Goal: Navigation & Orientation: Find specific page/section

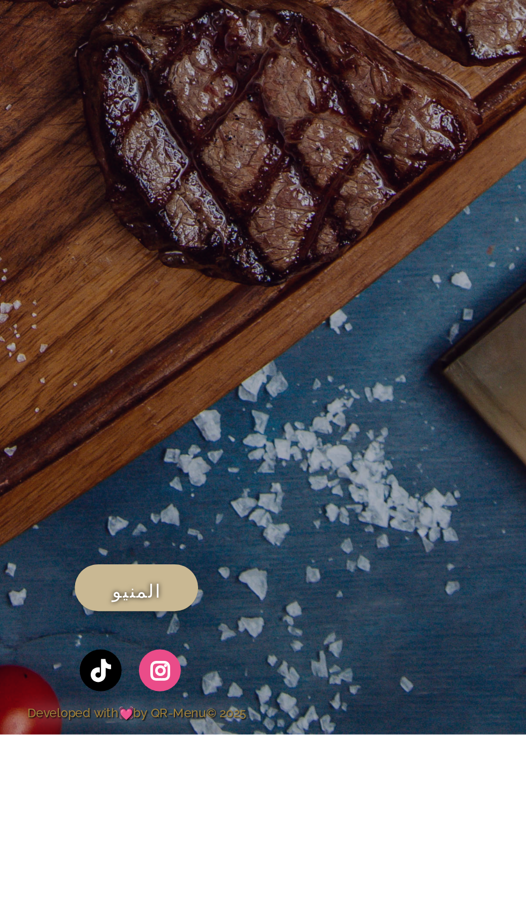
click at [270, 850] on span "المنيو" at bounding box center [263, 842] width 21 height 13
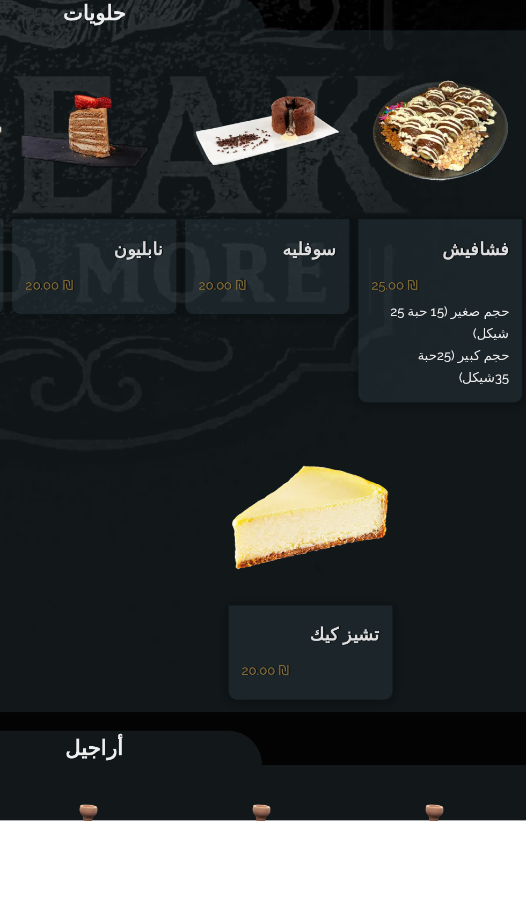
scroll to position [1656, 0]
